Goal: Find specific page/section: Find specific page/section

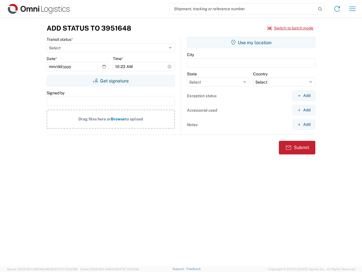
click at [243, 9] on input "search" at bounding box center [243, 8] width 147 height 11
click at [321, 9] on icon at bounding box center [321, 9] width 8 height 8
click at [337, 9] on icon at bounding box center [337, 8] width 9 height 9
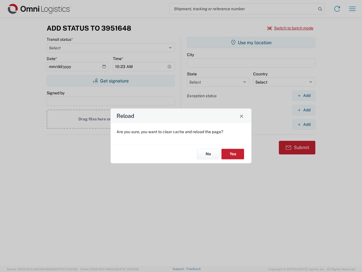
click at [353, 9] on div "Reload Are you sure, you want to clear cache and reload the page? No Yes" at bounding box center [181, 136] width 362 height 272
click at [291, 28] on div "Reload Are you sure, you want to clear cache and reload the page? No Yes" at bounding box center [181, 136] width 362 height 272
click at [111, 81] on div "Reload Are you sure, you want to clear cache and reload the page? No Yes" at bounding box center [181, 136] width 362 height 272
click at [251, 42] on div "Reload Are you sure, you want to clear cache and reload the page? No Yes" at bounding box center [181, 136] width 362 height 272
click at [304, 95] on div "Reload Are you sure, you want to clear cache and reload the page? No Yes" at bounding box center [181, 136] width 362 height 272
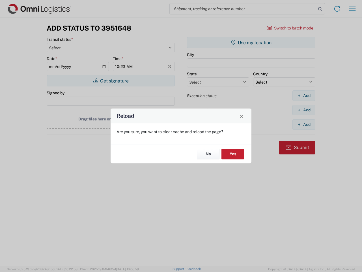
click at [304, 110] on div "Reload Are you sure, you want to clear cache and reload the page? No Yes" at bounding box center [181, 136] width 362 height 272
click at [304, 124] on div "Reload Are you sure, you want to clear cache and reload the page? No Yes" at bounding box center [181, 136] width 362 height 272
